Goal: Information Seeking & Learning: Learn about a topic

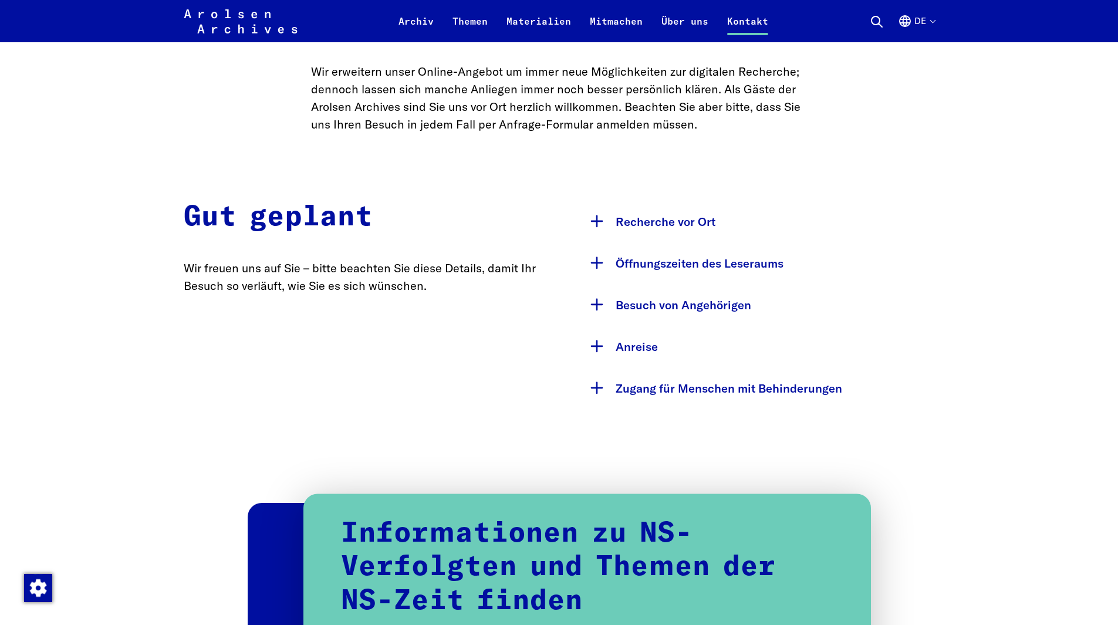
scroll to position [528, 0]
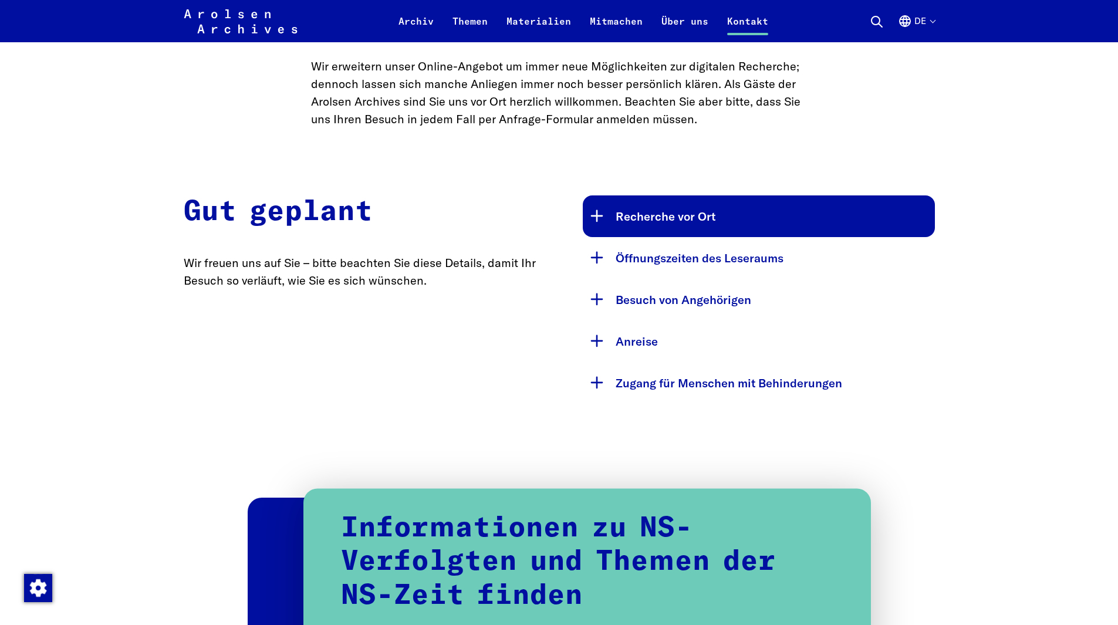
click at [670, 212] on button "Recherche vor Ort" at bounding box center [759, 216] width 352 height 42
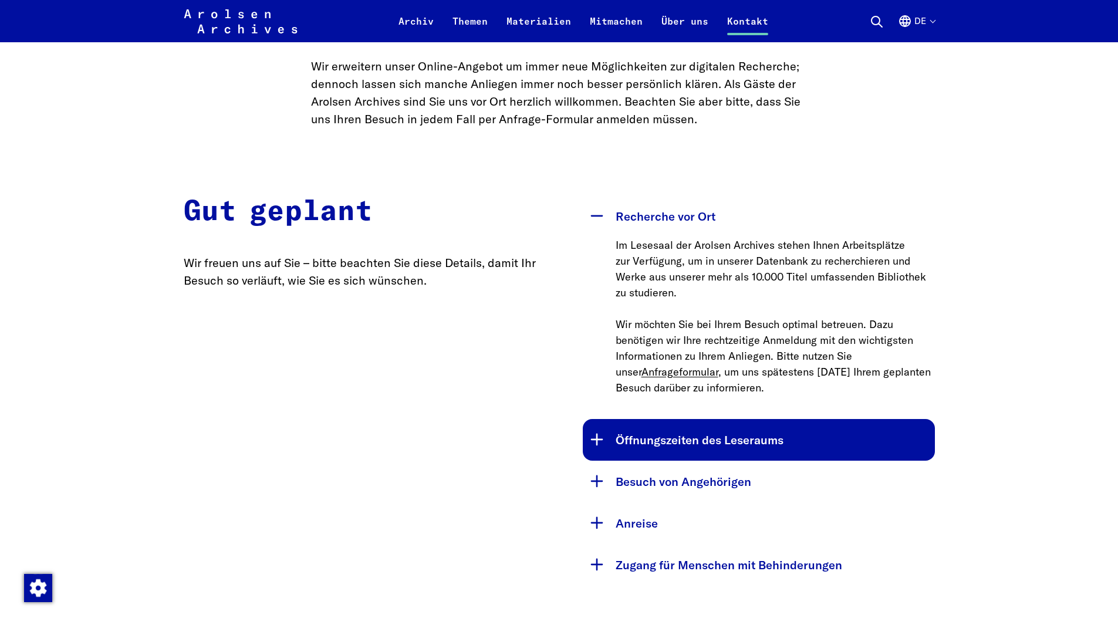
click at [644, 453] on button "Öffnungszeiten des Leseraums" at bounding box center [759, 440] width 352 height 42
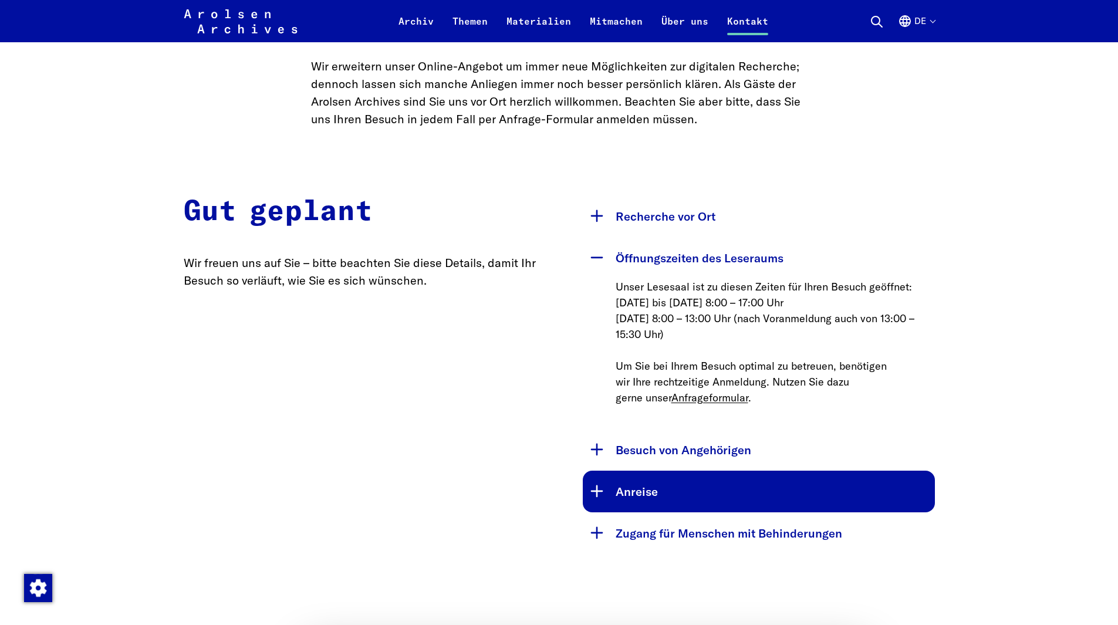
click at [647, 496] on button "Anreise" at bounding box center [759, 492] width 352 height 42
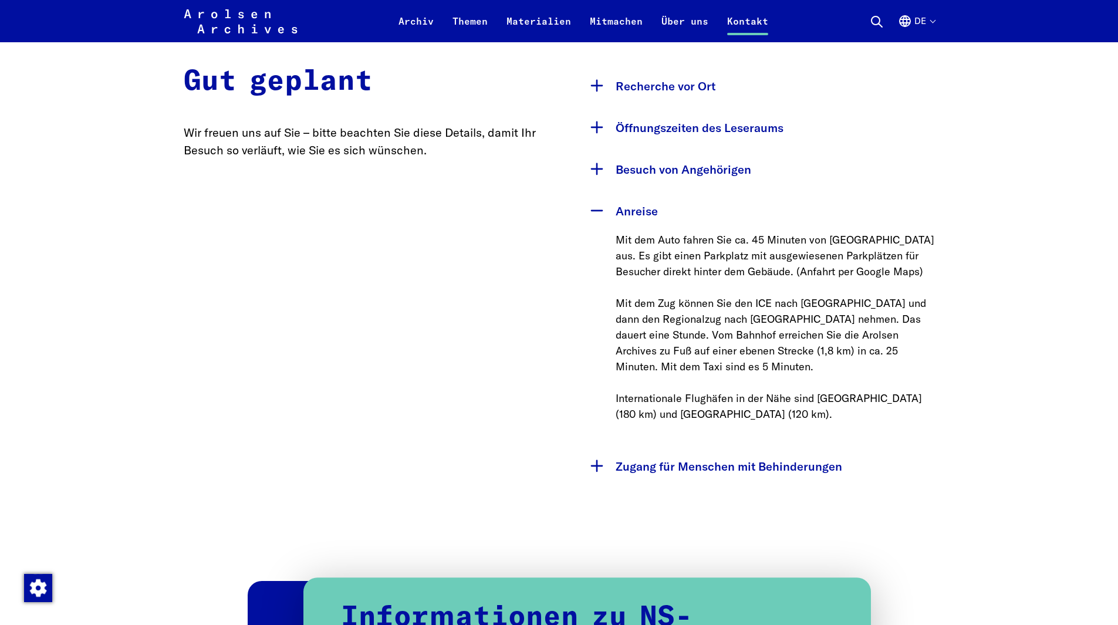
scroll to position [704, 0]
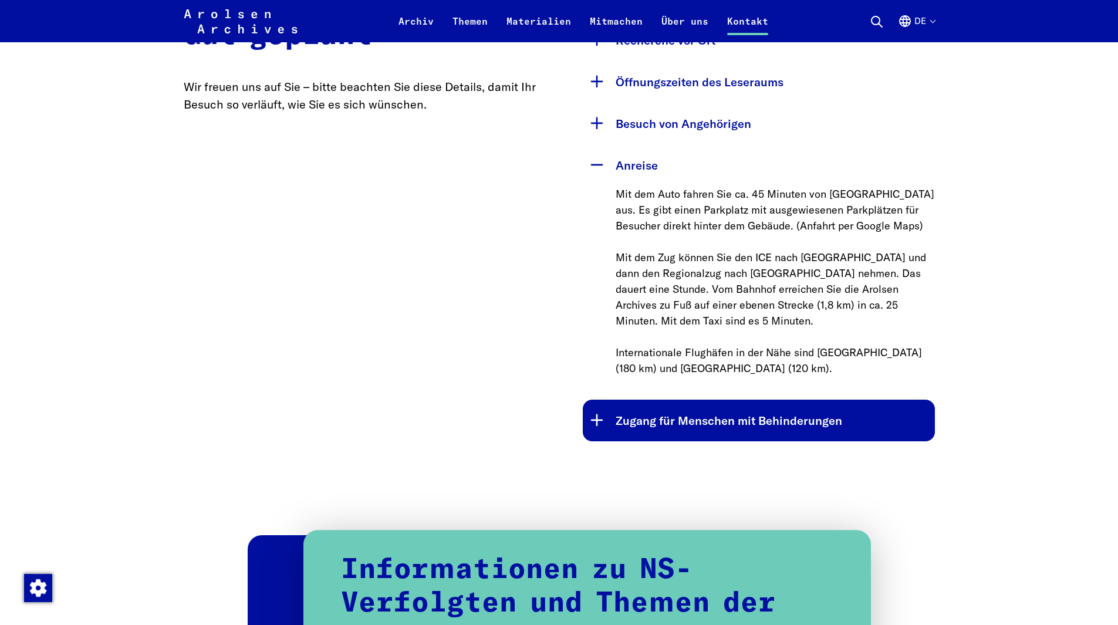
click at [647, 415] on button "Zugang für Menschen mit Behinderungen" at bounding box center [759, 421] width 352 height 42
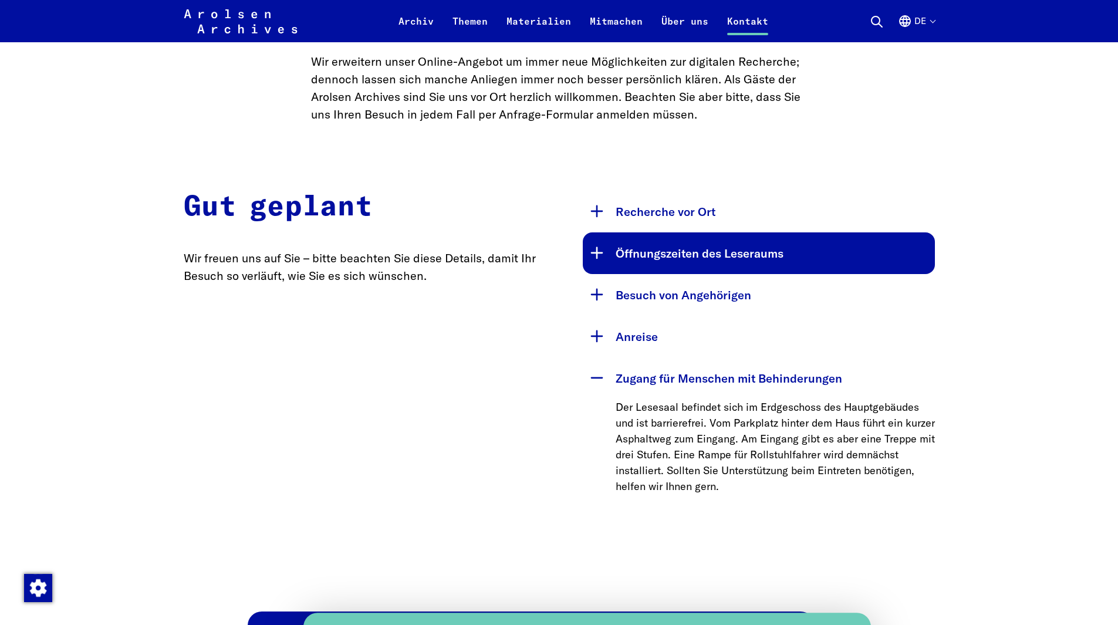
scroll to position [528, 0]
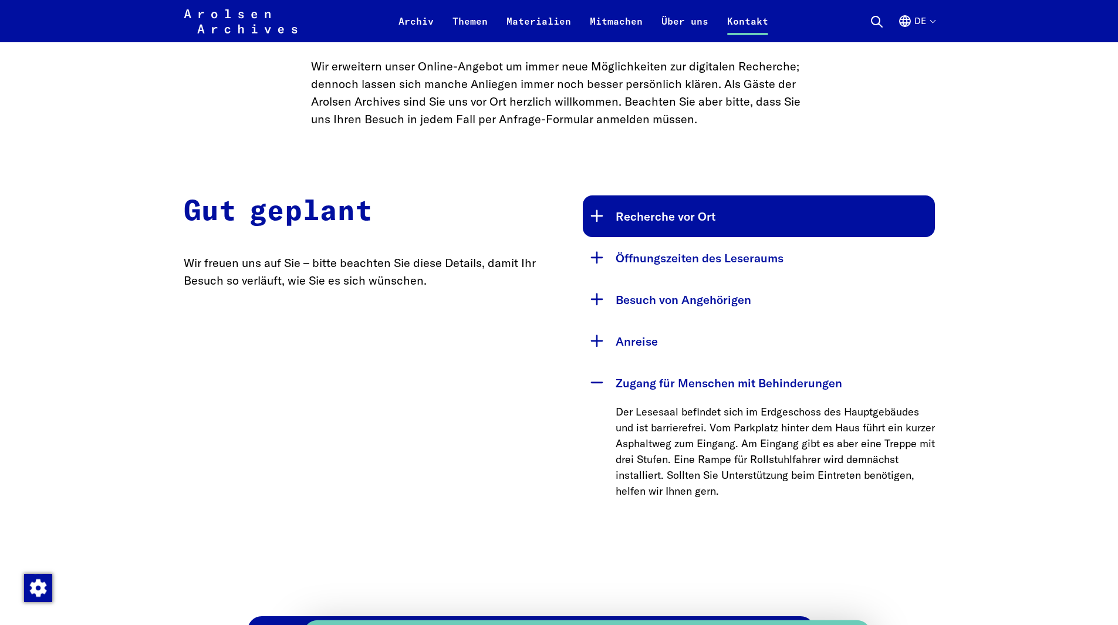
click at [623, 222] on button "Recherche vor Ort" at bounding box center [759, 216] width 352 height 42
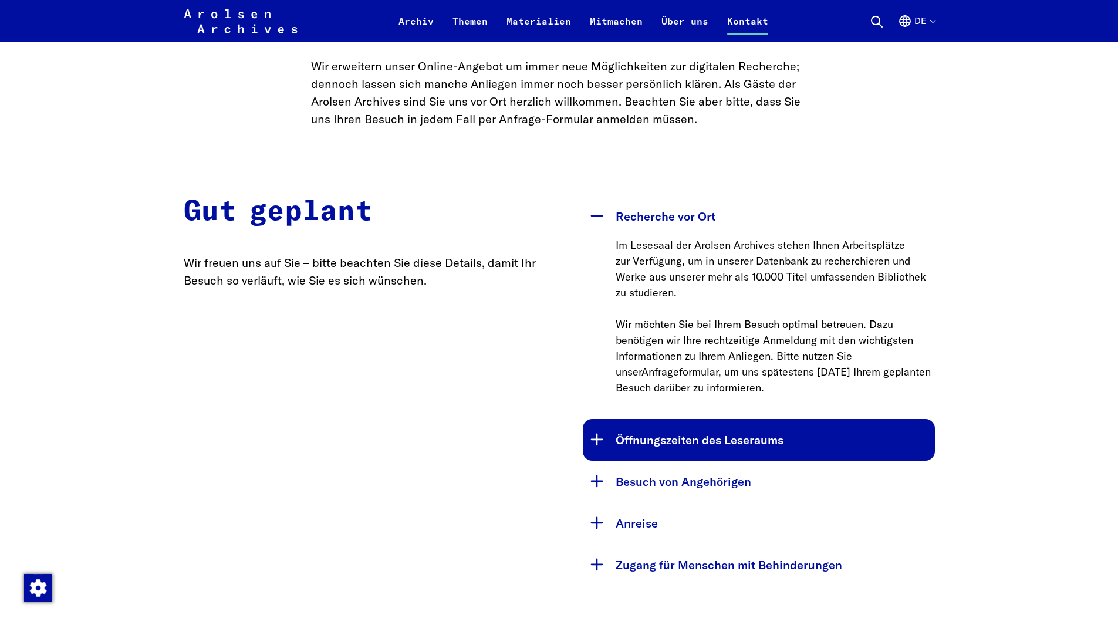
click at [687, 430] on button "Öffnungszeiten des Leseraums" at bounding box center [759, 440] width 352 height 42
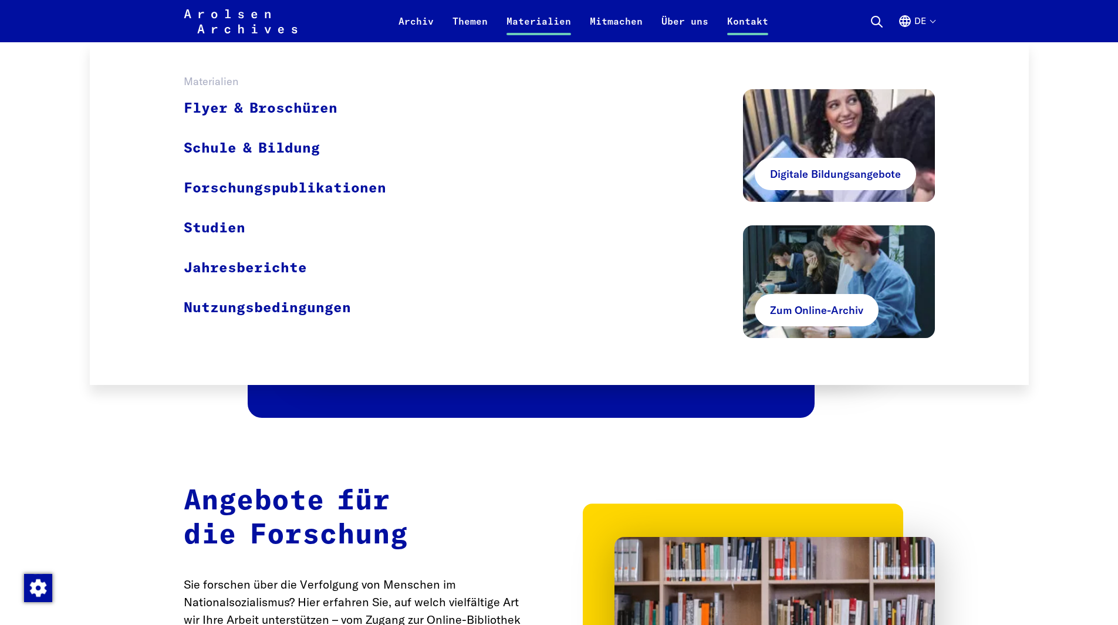
scroll to position [1056, 0]
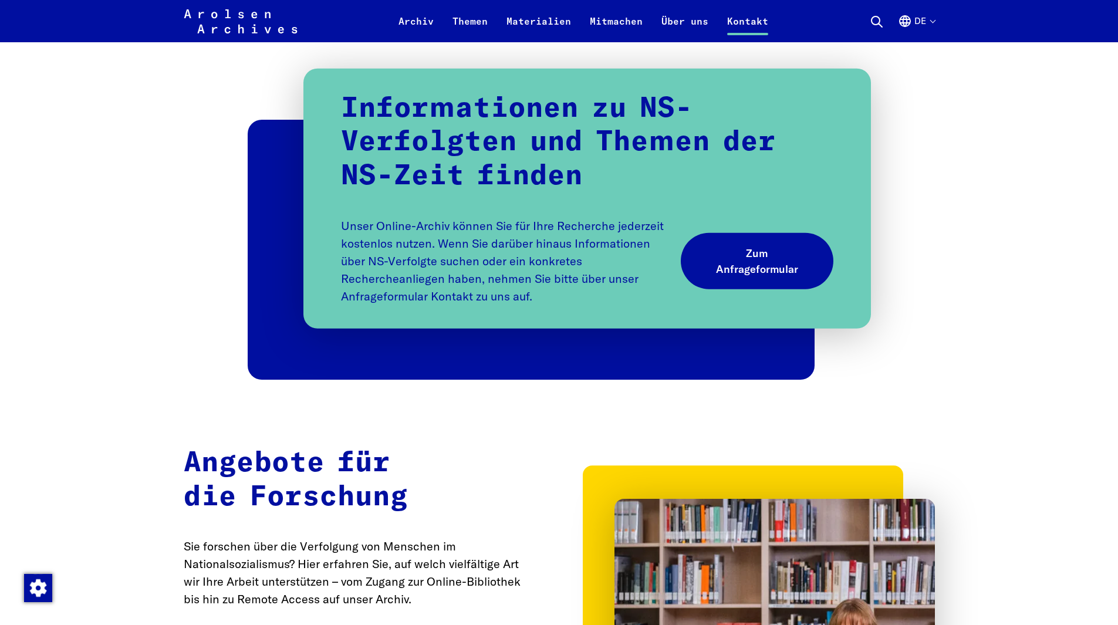
click at [519, 475] on h2 "Angebote für die Forschung" at bounding box center [360, 480] width 352 height 67
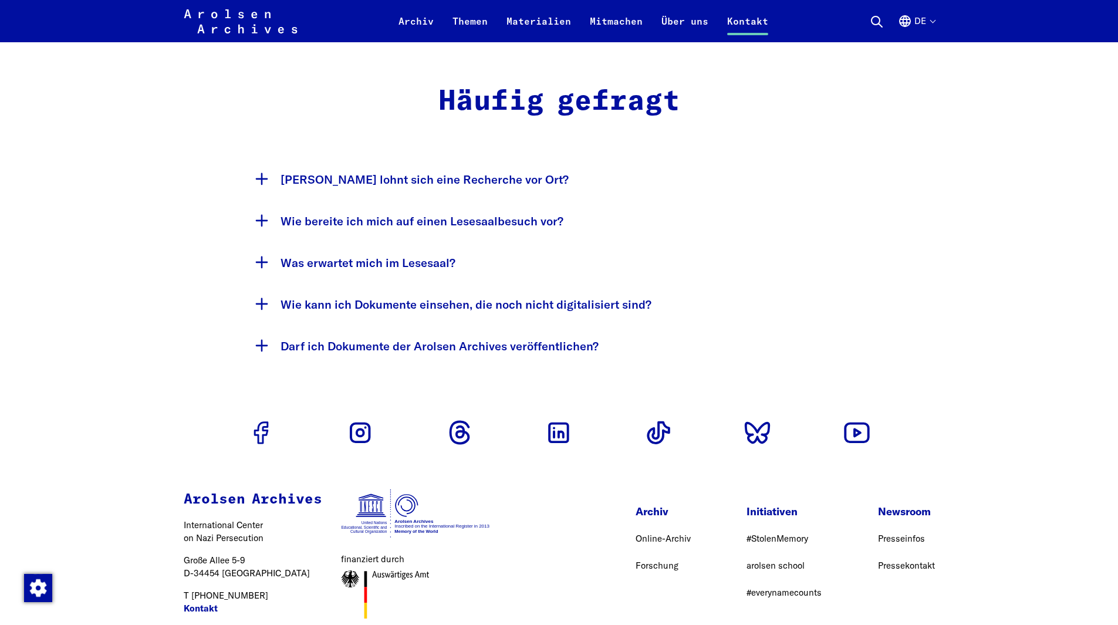
scroll to position [2188, 0]
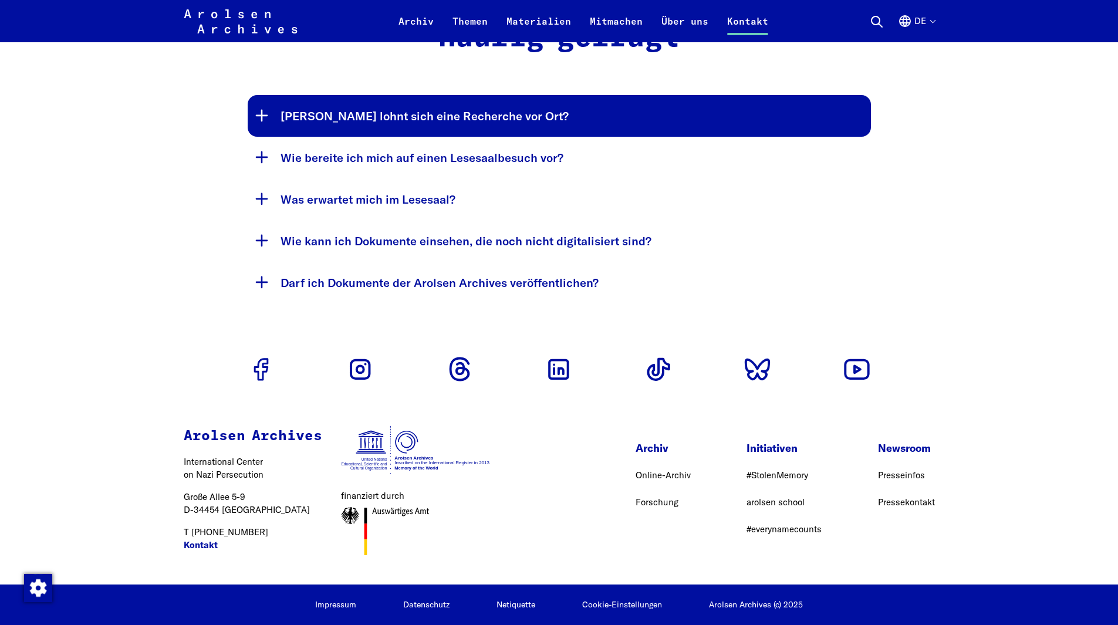
click at [286, 111] on button "[PERSON_NAME] lohnt sich eine Recherche vor Ort?" at bounding box center [559, 116] width 623 height 42
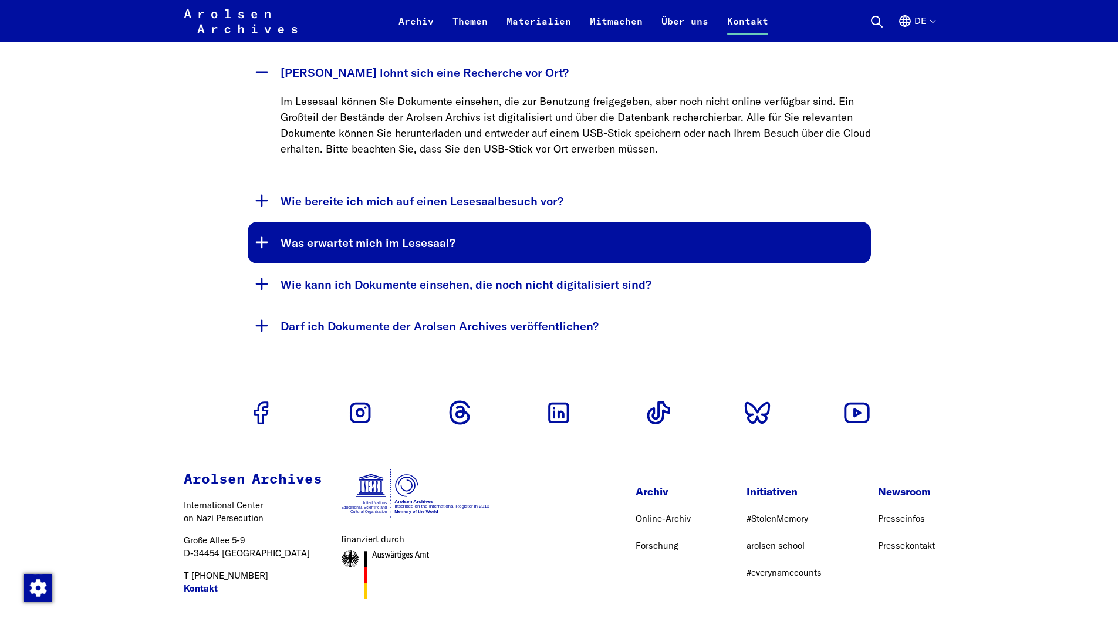
scroll to position [2275, 0]
